Goal: Task Accomplishment & Management: Manage account settings

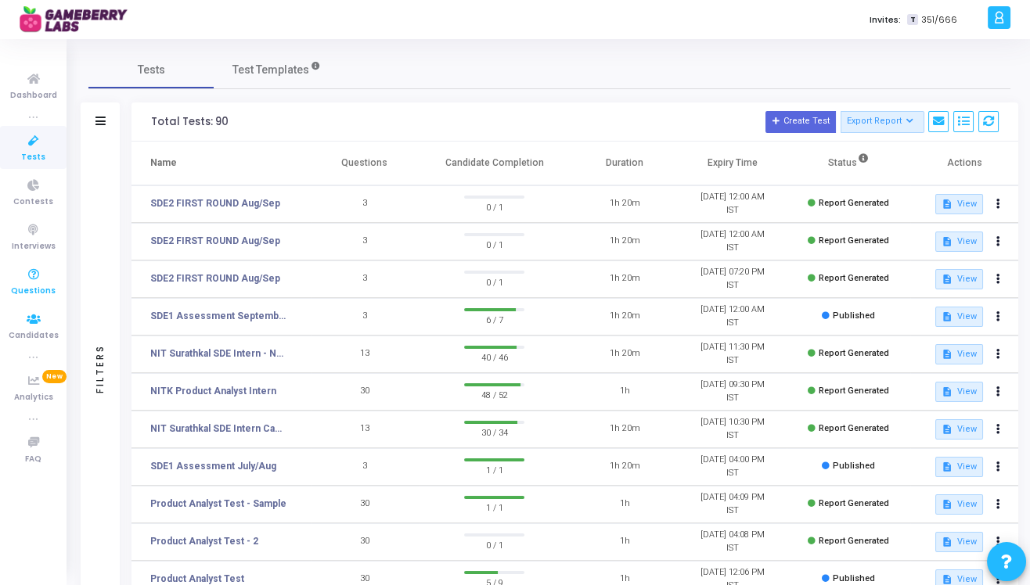
click at [31, 291] on span "Questions" at bounding box center [33, 291] width 45 height 13
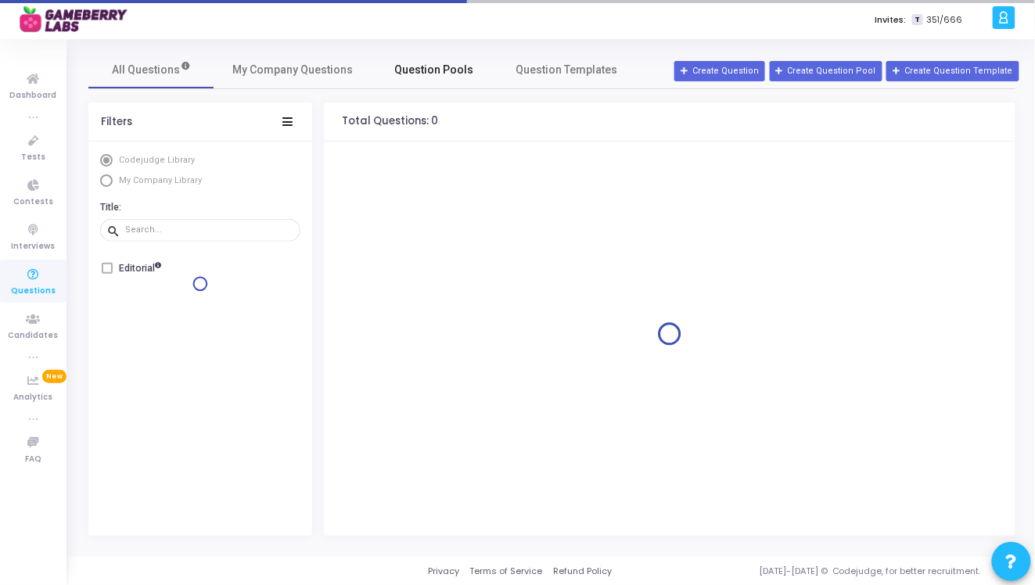
click at [440, 70] on span "Question Pools" at bounding box center [434, 70] width 79 height 16
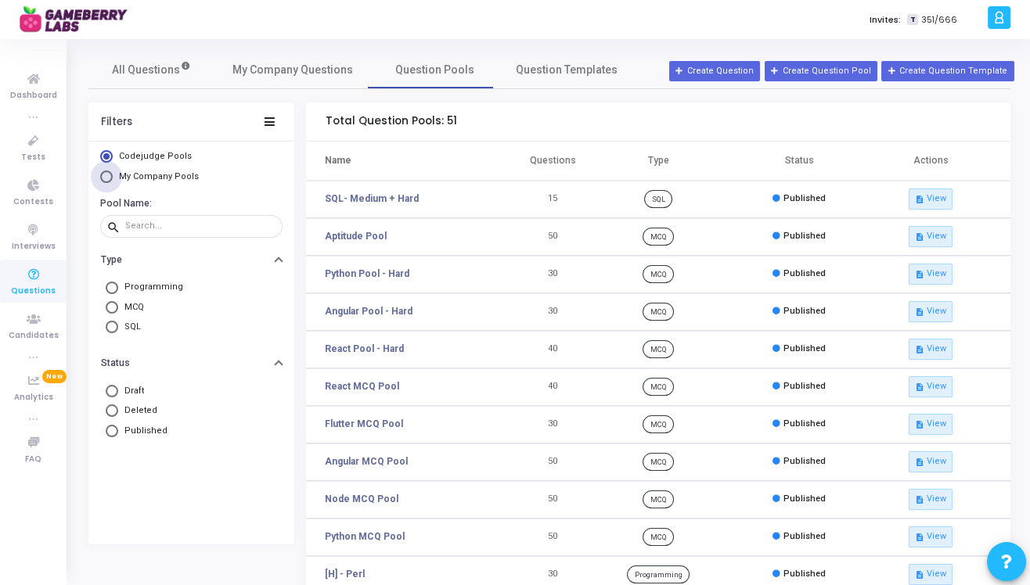
click at [190, 174] on span "My Company Pools" at bounding box center [159, 176] width 80 height 10
click at [113, 174] on input "My Company Pools" at bounding box center [106, 177] width 13 height 13
radio input "true"
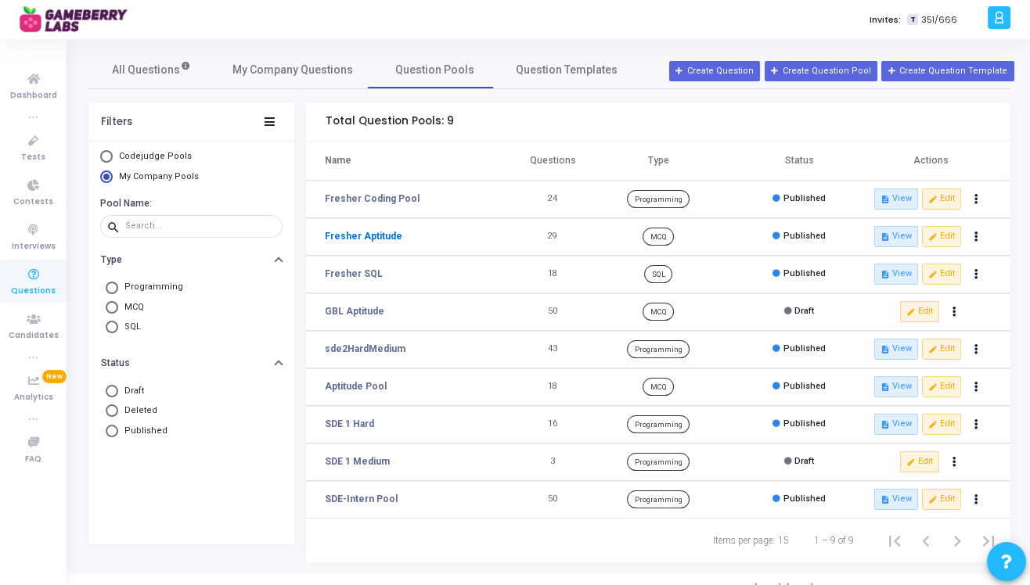
click at [376, 236] on link "Fresher Aptitude" at bounding box center [363, 236] width 77 height 14
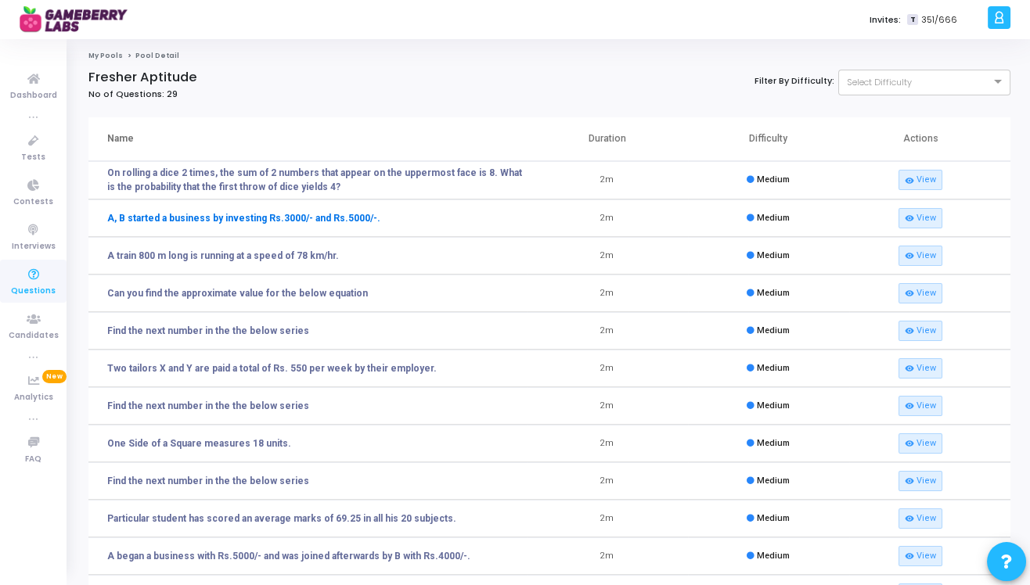
scroll to position [111, 0]
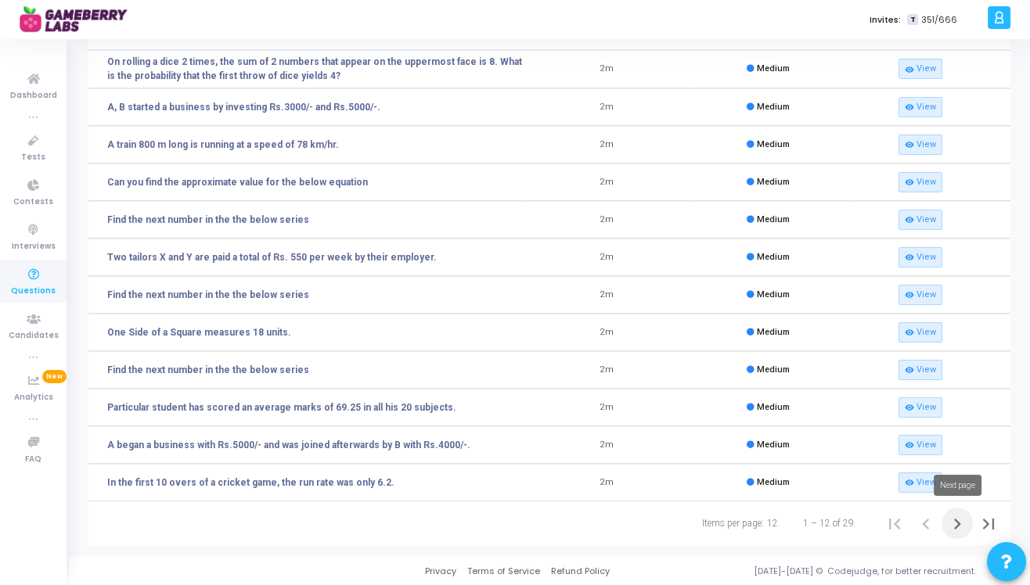
click at [955, 528] on icon "Next page" at bounding box center [957, 524] width 7 height 11
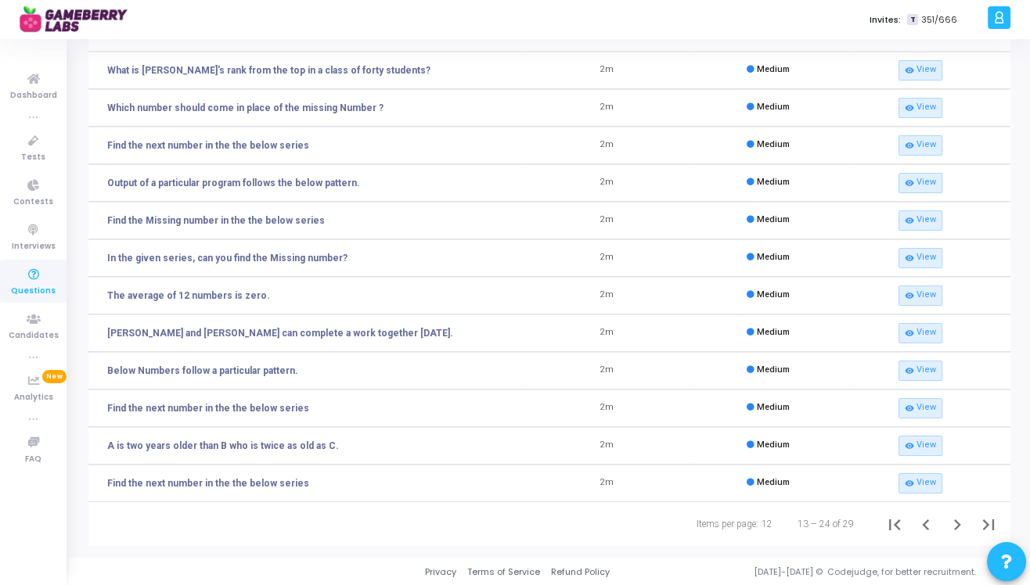
scroll to position [0, 0]
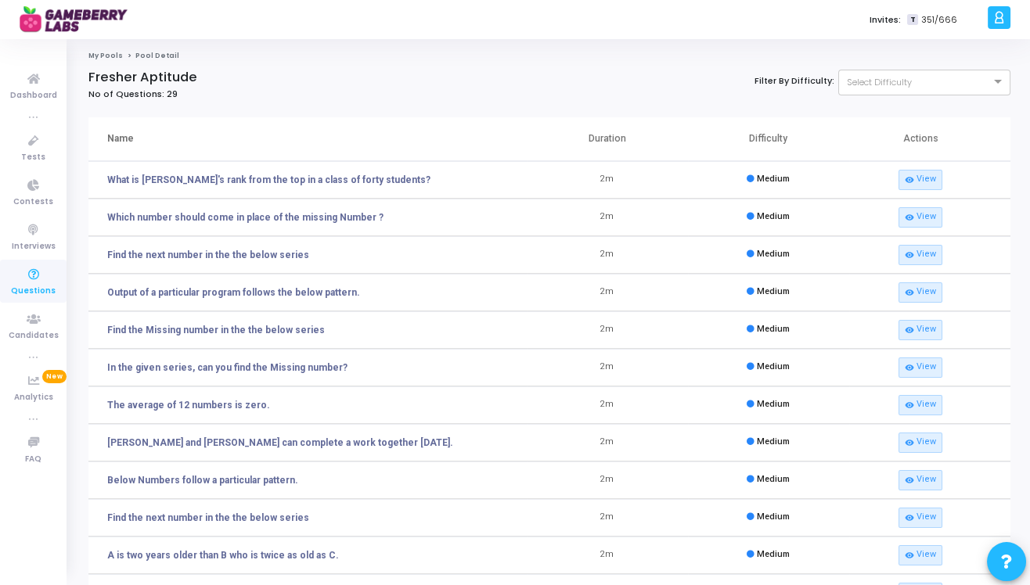
click at [102, 55] on link "My Pools" at bounding box center [105, 55] width 34 height 9
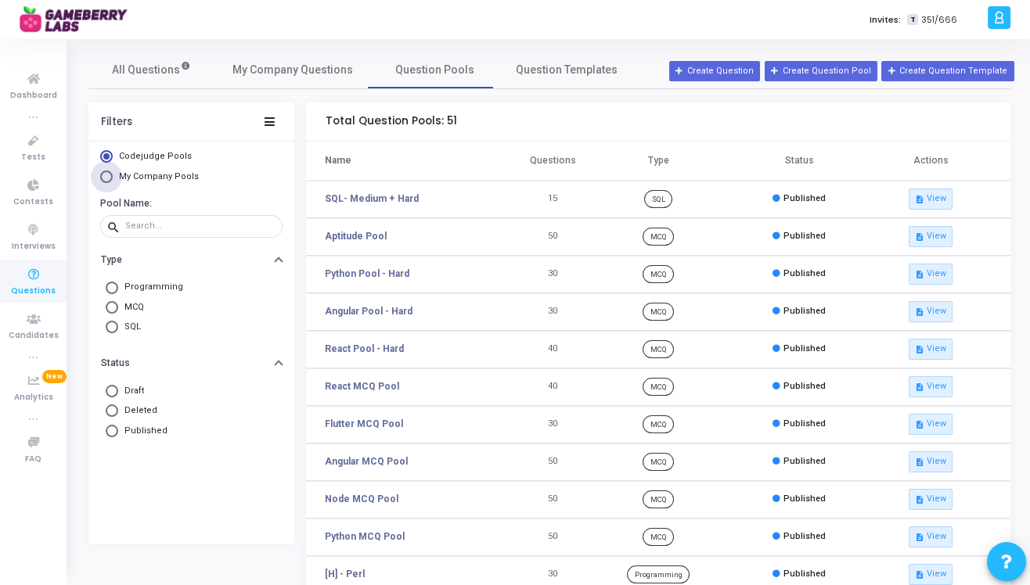
click at [156, 171] on span "My Company Pools" at bounding box center [157, 177] width 88 height 13
click at [113, 171] on input "My Company Pools" at bounding box center [106, 177] width 13 height 13
radio input "true"
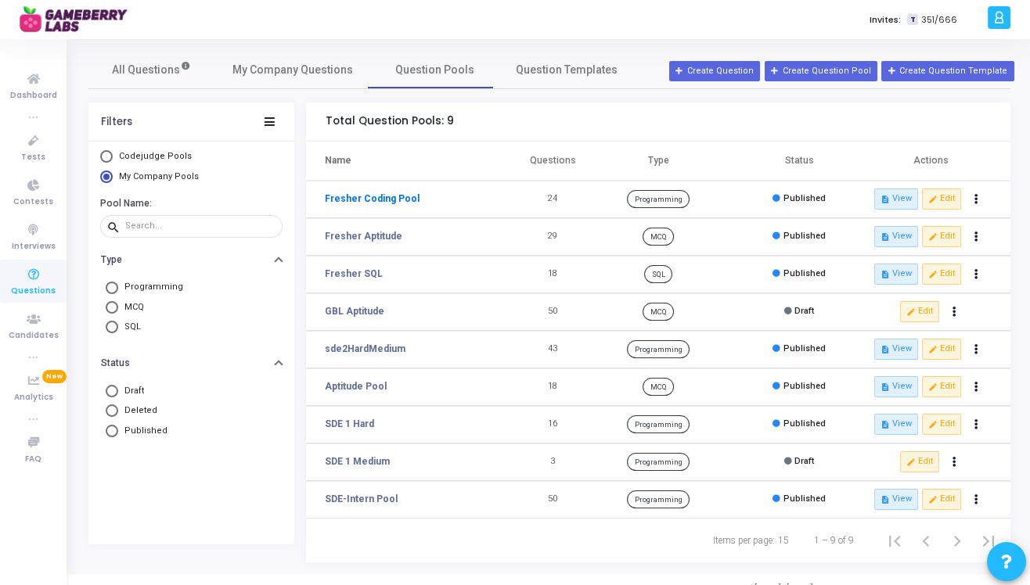
click at [398, 201] on link "Fresher Coding Pool" at bounding box center [372, 199] width 95 height 14
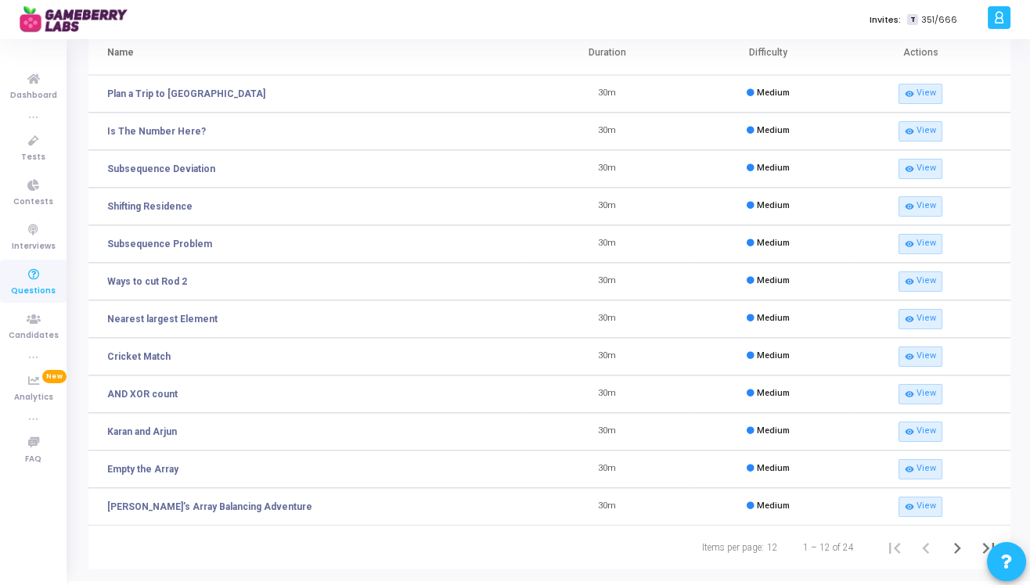
scroll to position [110, 0]
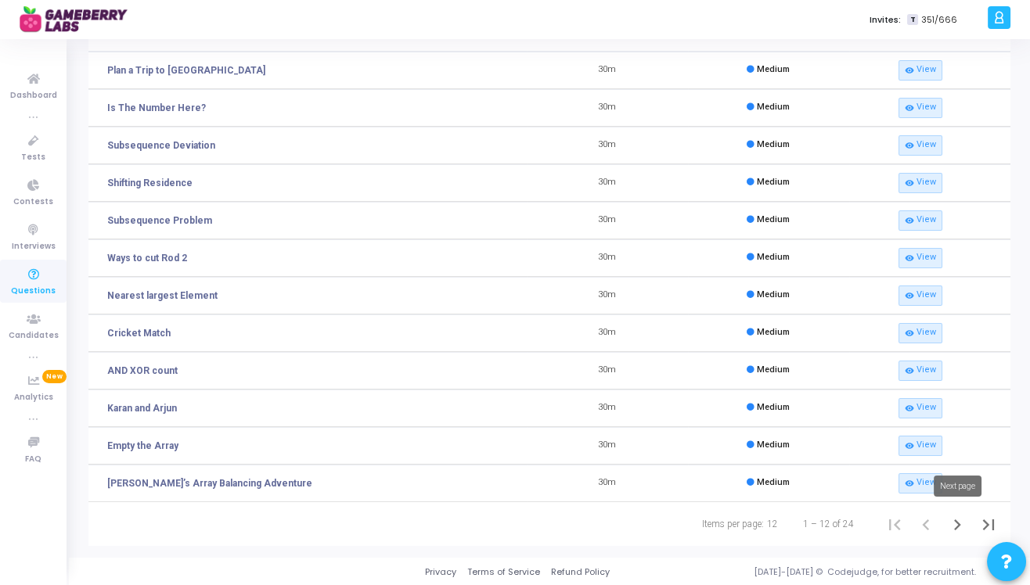
click at [952, 520] on icon "Next page" at bounding box center [957, 525] width 22 height 22
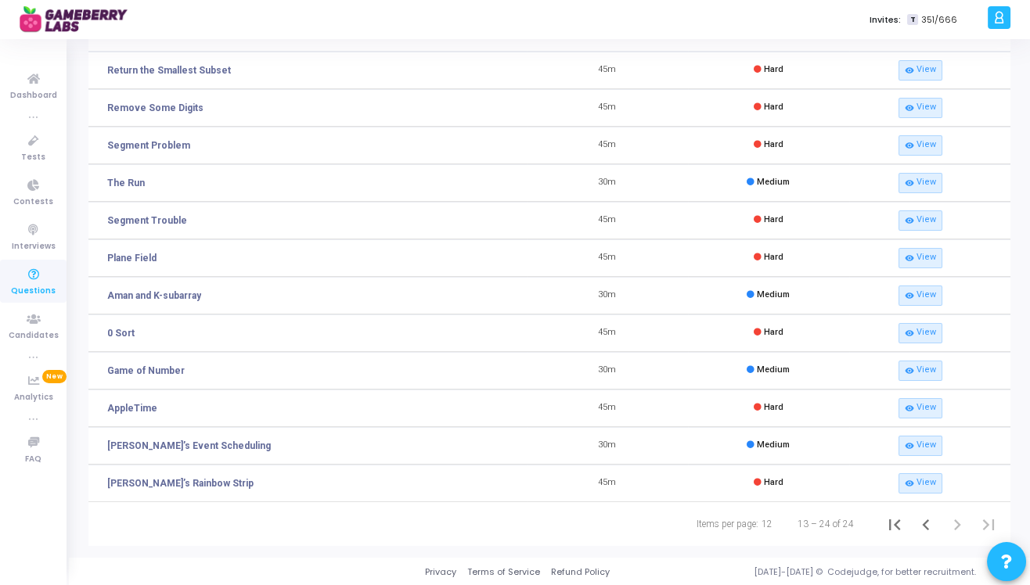
scroll to position [0, 0]
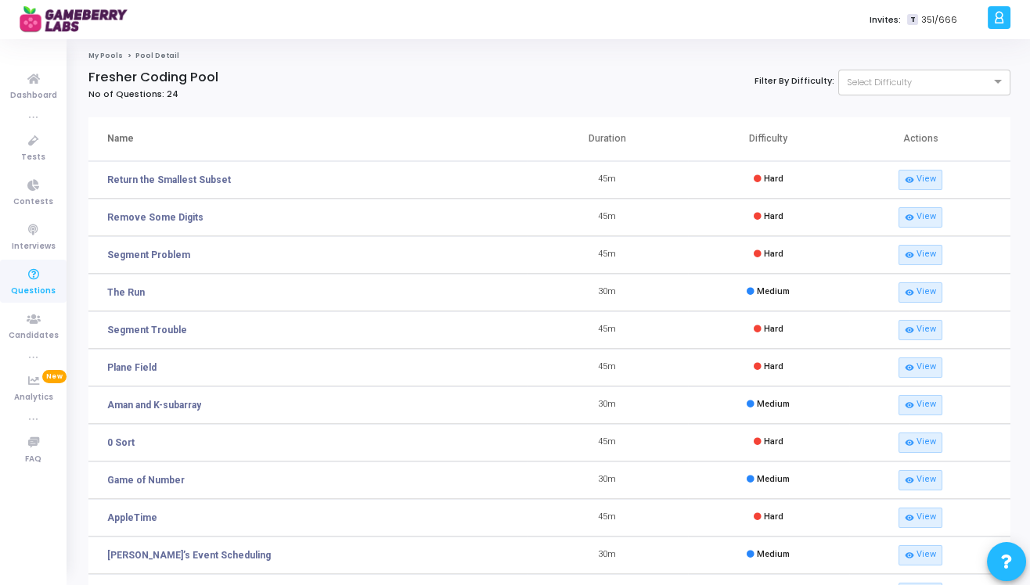
click at [140, 59] on span "Pool Detail" at bounding box center [157, 55] width 44 height 9
click at [103, 54] on link "My Pools" at bounding box center [105, 55] width 34 height 9
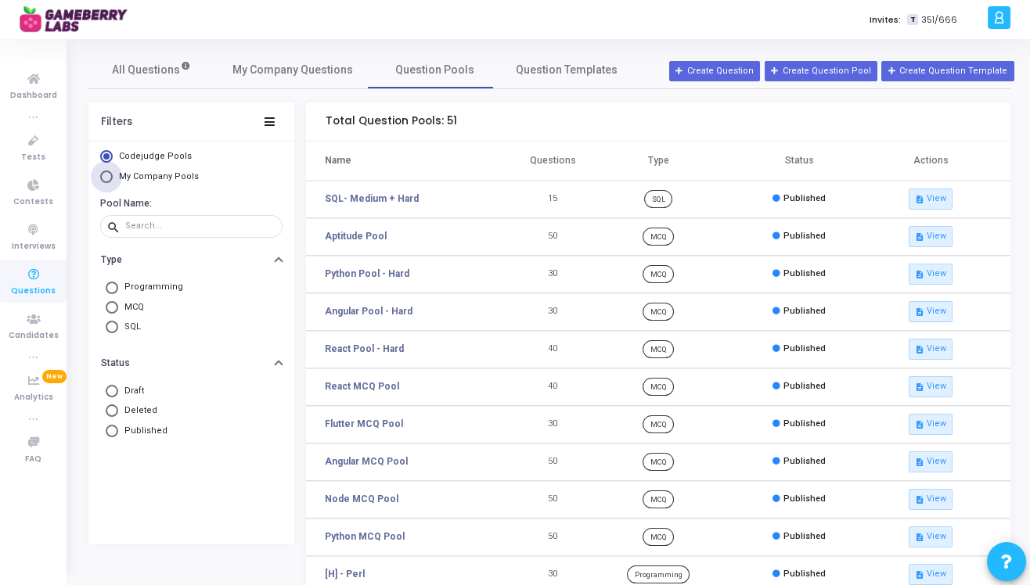
click at [104, 178] on span "Select Library" at bounding box center [106, 177] width 13 height 13
click at [104, 178] on input "My Company Pools" at bounding box center [106, 177] width 13 height 13
radio input "true"
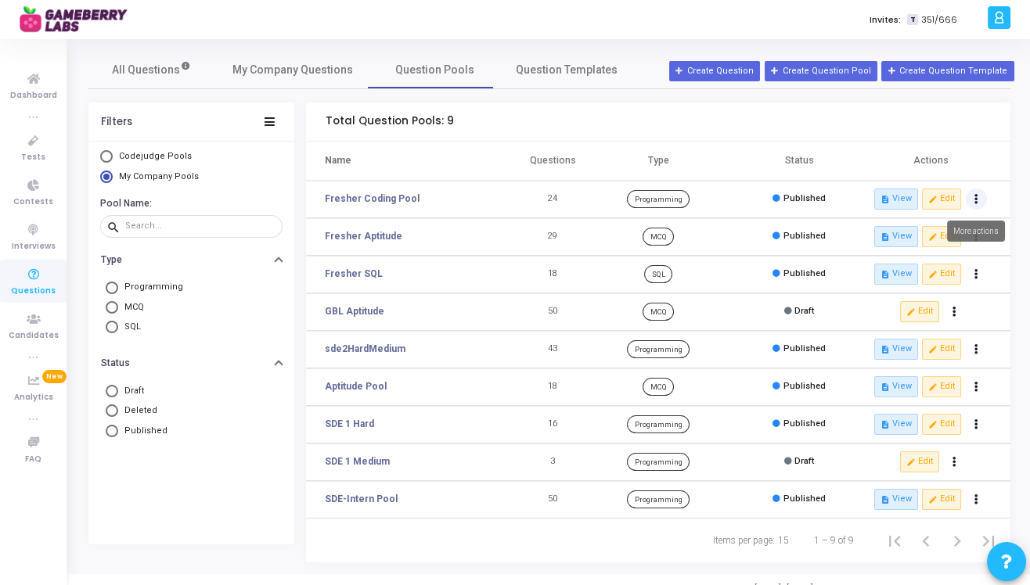
click at [972, 197] on button "Actions" at bounding box center [977, 200] width 22 height 22
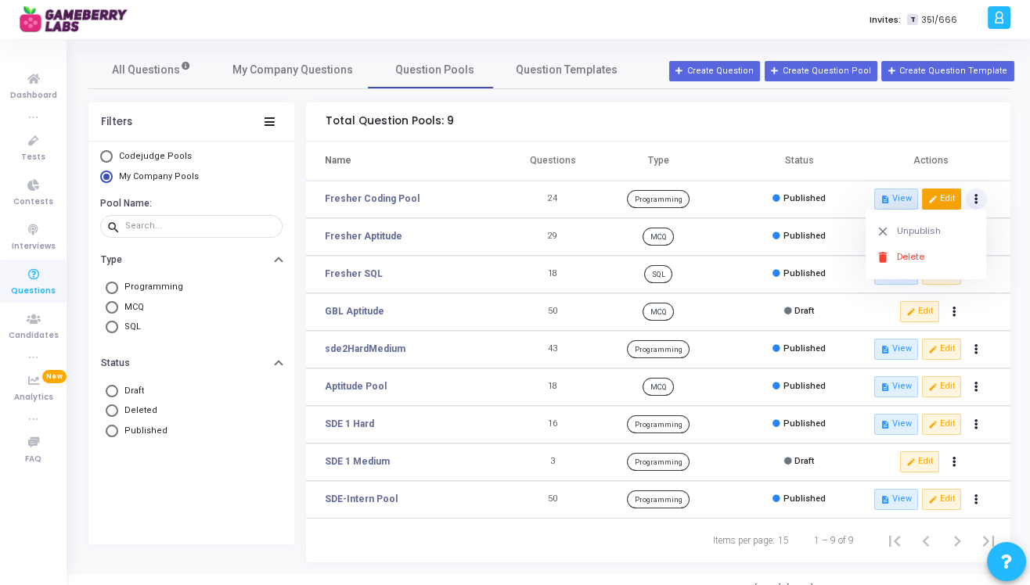
click at [938, 199] on button "edit Edit" at bounding box center [941, 199] width 39 height 20
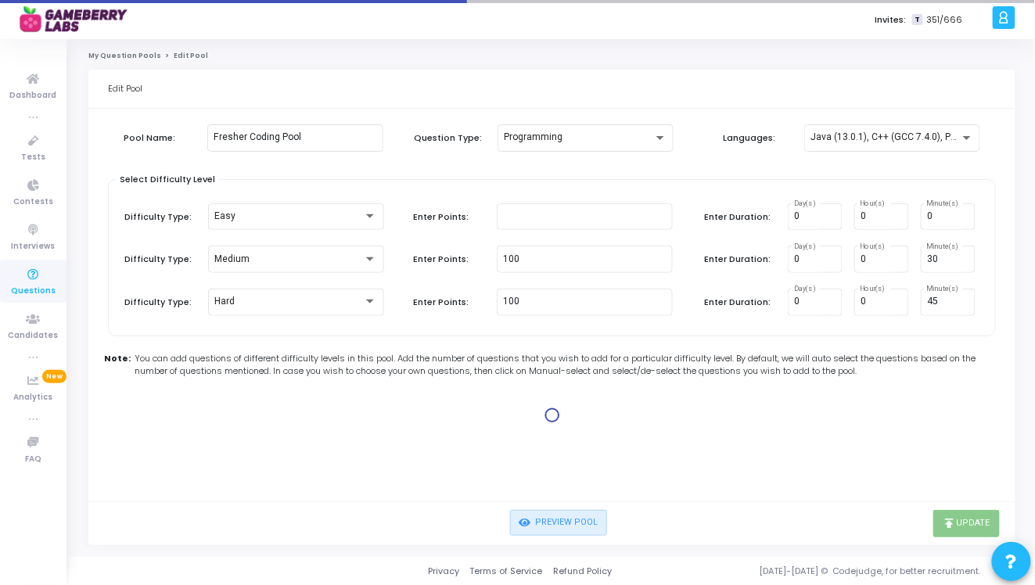
type input "100"
type input "30"
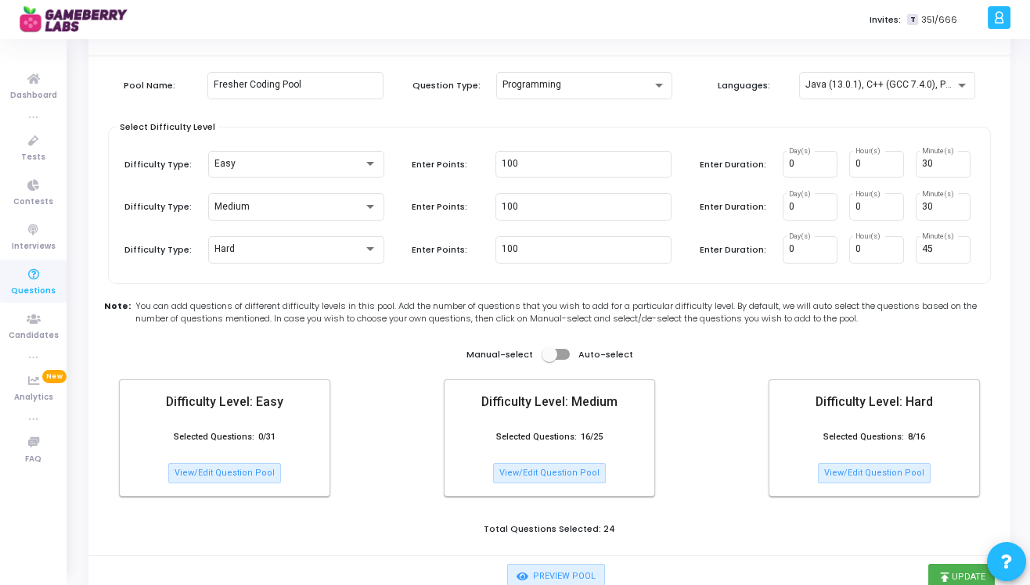
scroll to position [56, 0]
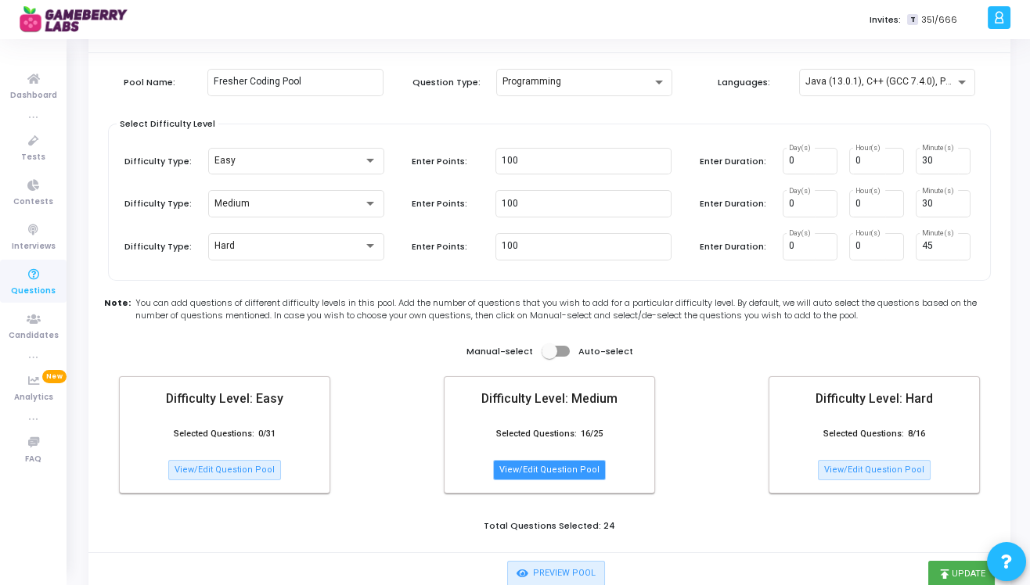
click at [578, 471] on button "View/Edit Question Pool" at bounding box center [549, 470] width 113 height 20
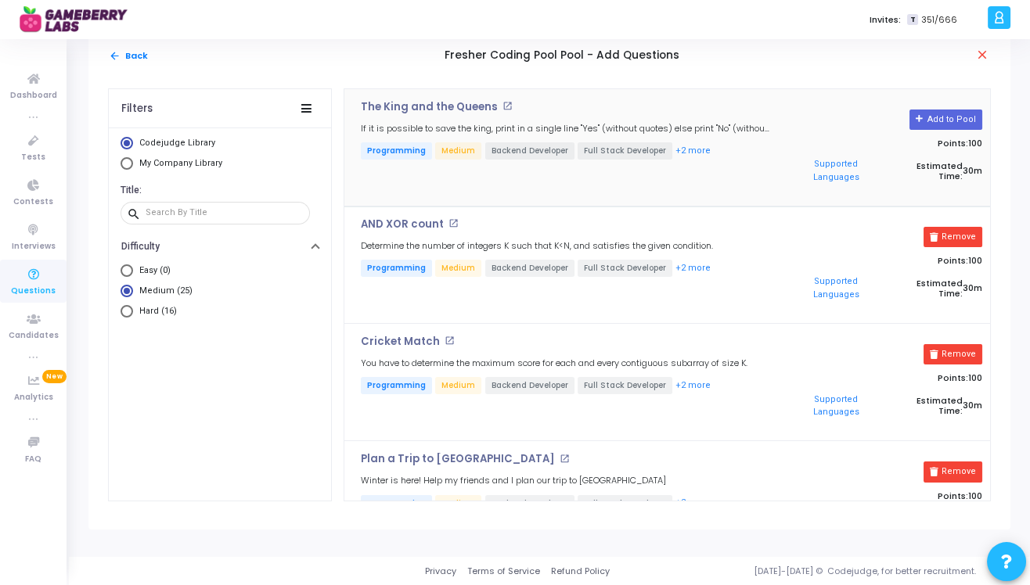
scroll to position [0, 0]
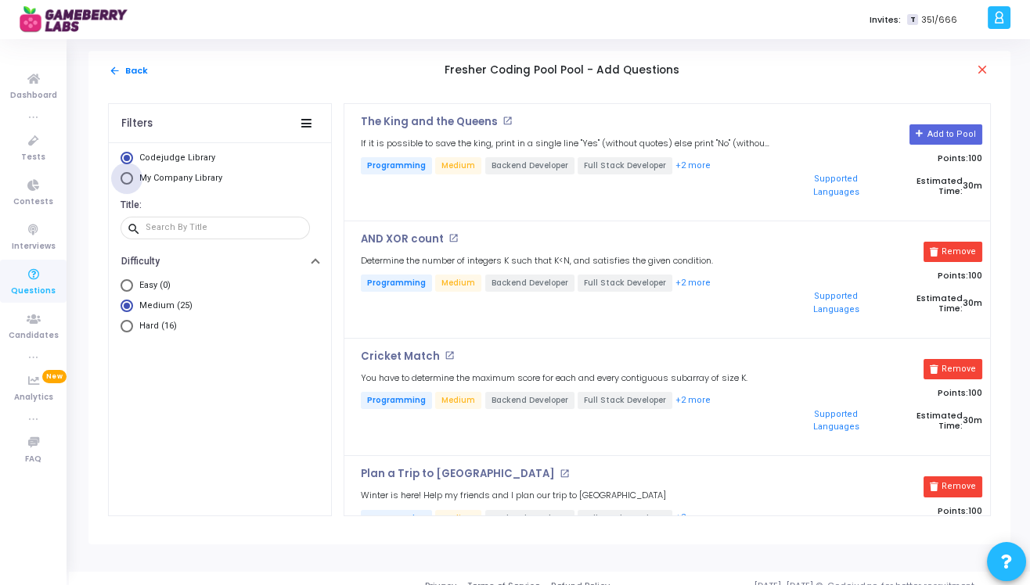
click at [180, 181] on span "My Company Library" at bounding box center [180, 178] width 83 height 10
click at [133, 181] on input "My Company Library" at bounding box center [127, 178] width 13 height 13
radio input "true"
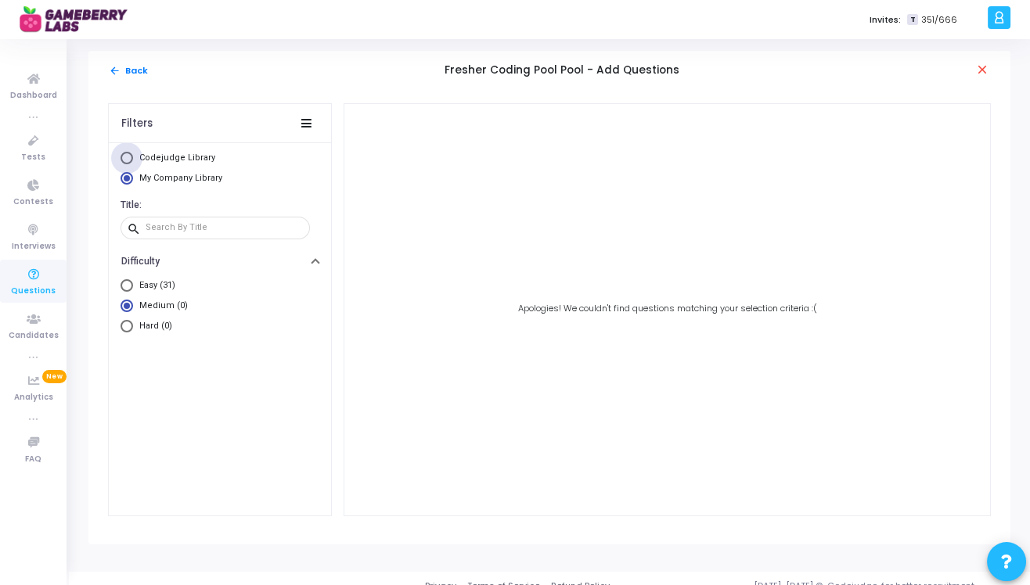
click at [178, 158] on span "Codejudge Library" at bounding box center [177, 158] width 76 height 10
click at [133, 158] on input "Codejudge Library" at bounding box center [127, 158] width 13 height 13
radio input "true"
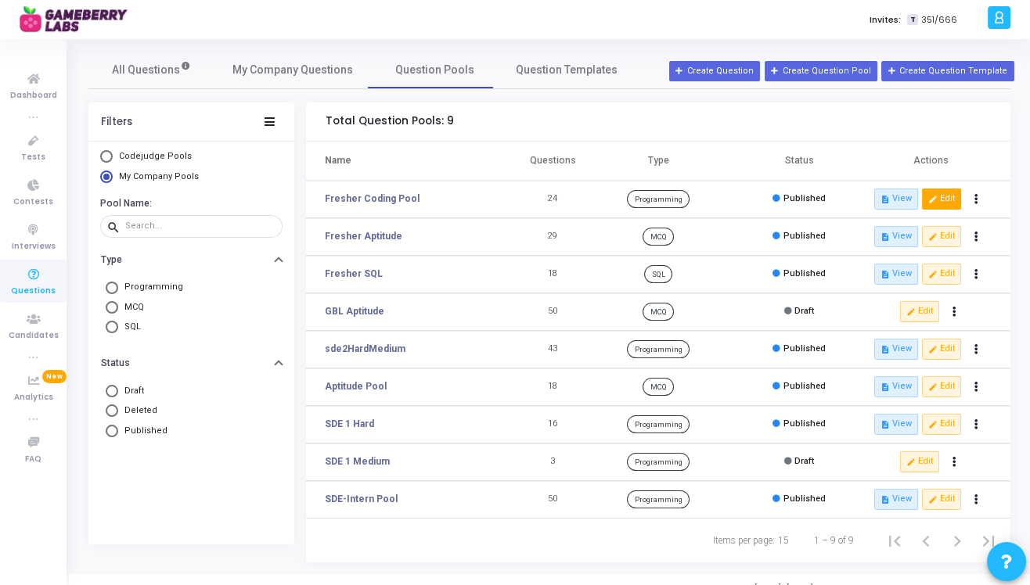
click at [939, 200] on button "edit Edit" at bounding box center [941, 199] width 39 height 20
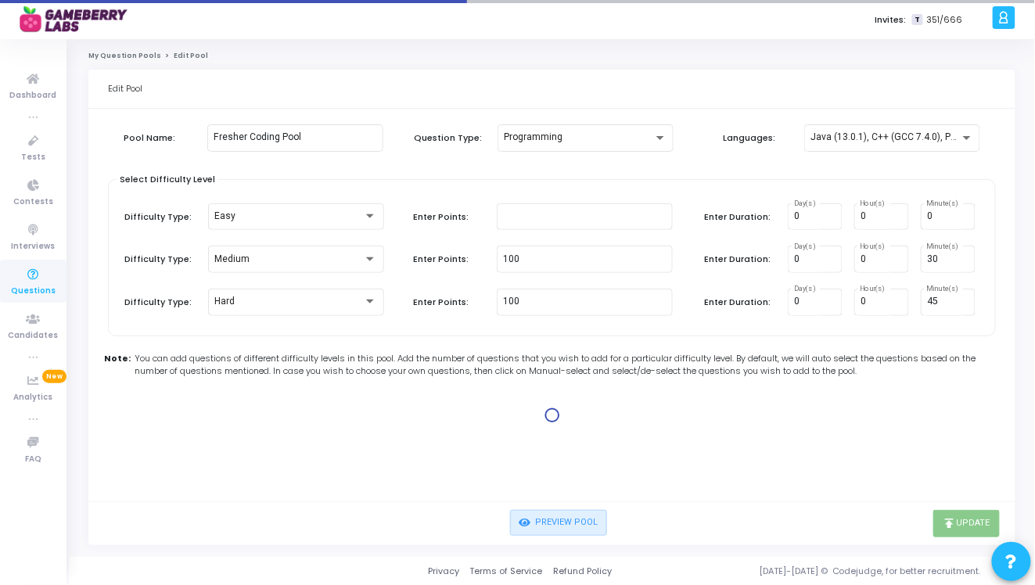
type input "100"
type input "30"
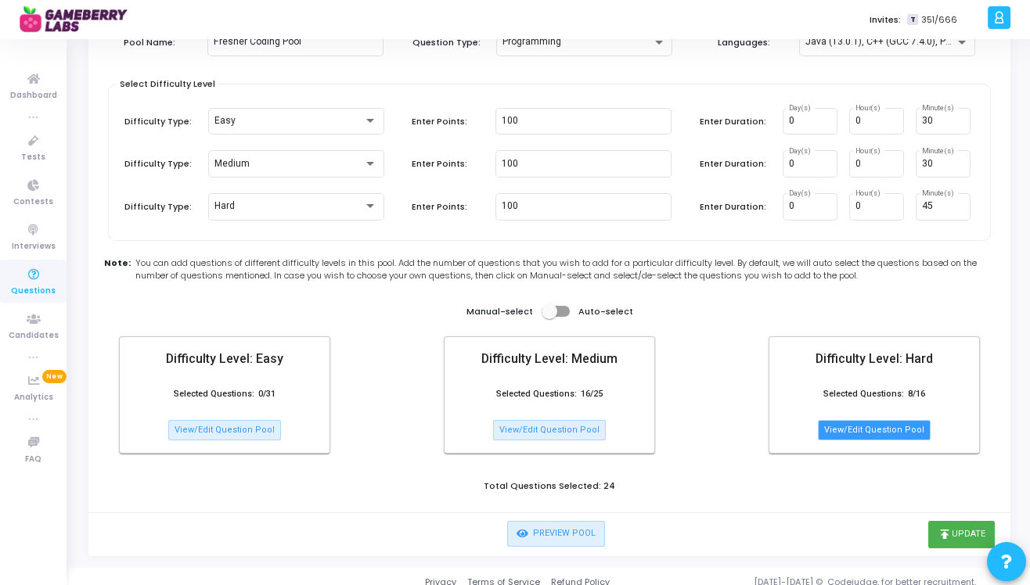
click at [866, 430] on button "View/Edit Question Pool" at bounding box center [874, 430] width 113 height 20
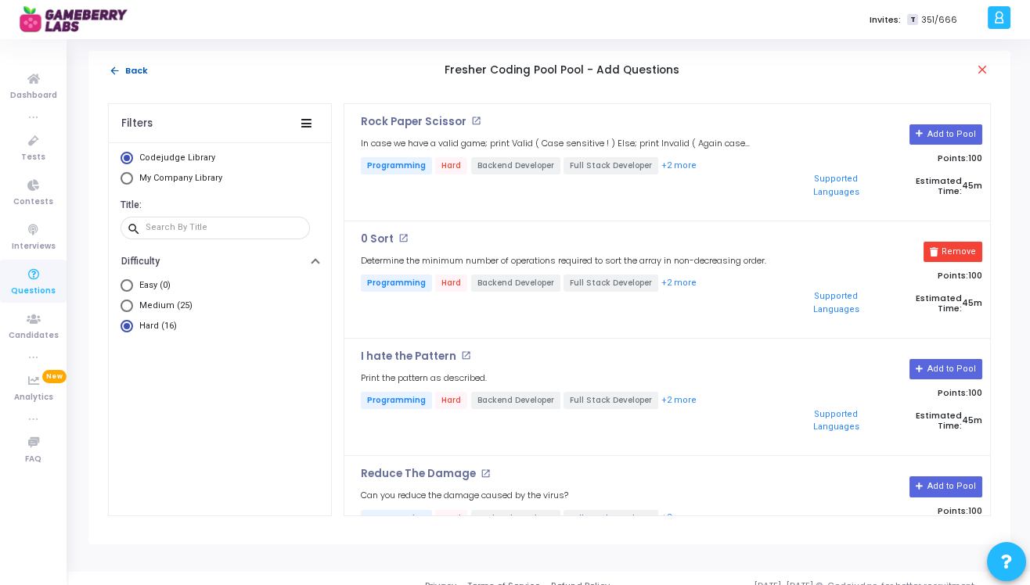
click at [128, 68] on button "arrow_back Back" at bounding box center [128, 70] width 41 height 15
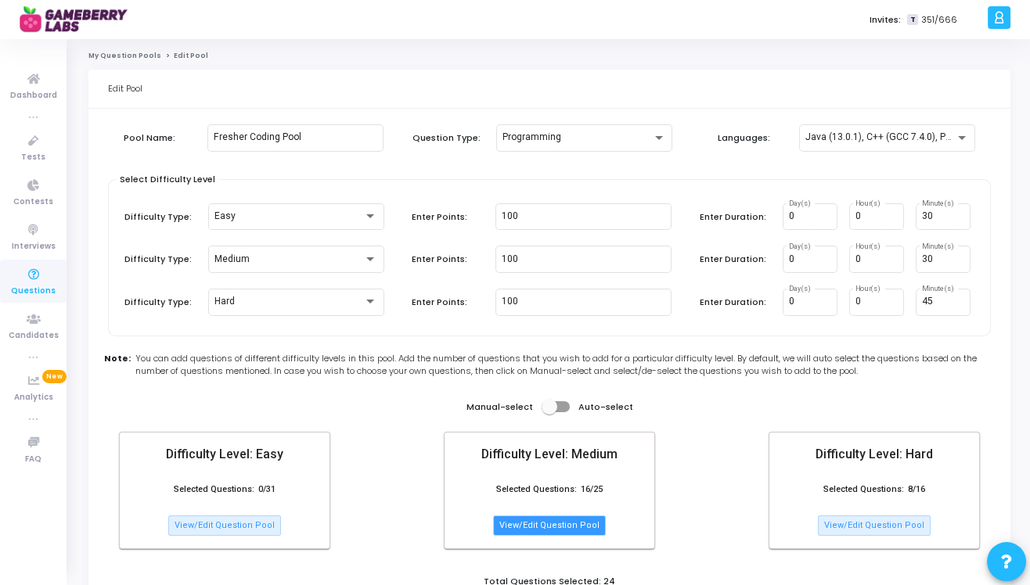
click at [539, 527] on button "View/Edit Question Pool" at bounding box center [549, 526] width 113 height 20
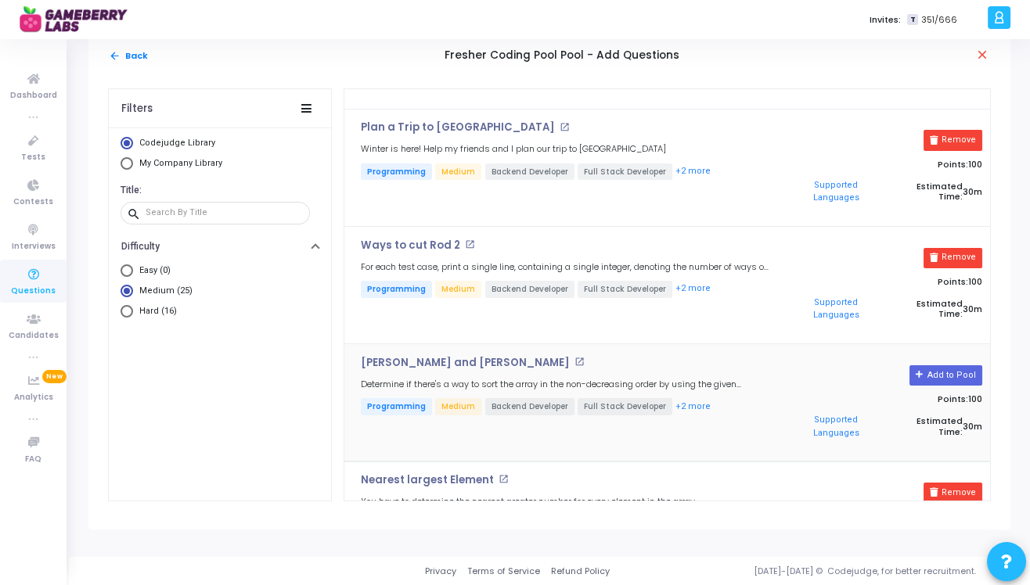
scroll to position [977, 0]
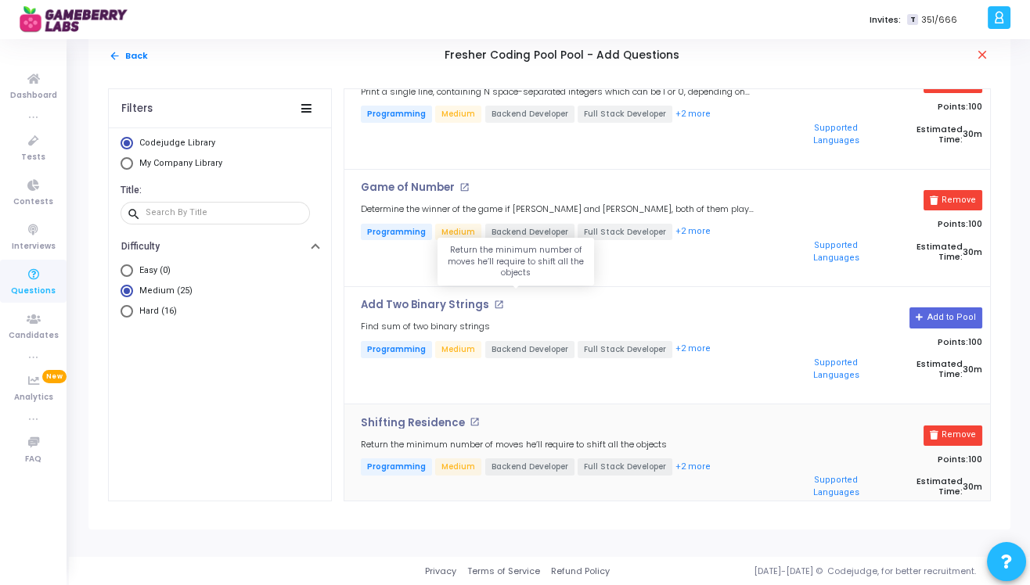
click at [578, 440] on h5 "Return the minimum number of moves he’ll require to shift all the objects" at bounding box center [514, 445] width 306 height 10
